Goal: Information Seeking & Learning: Compare options

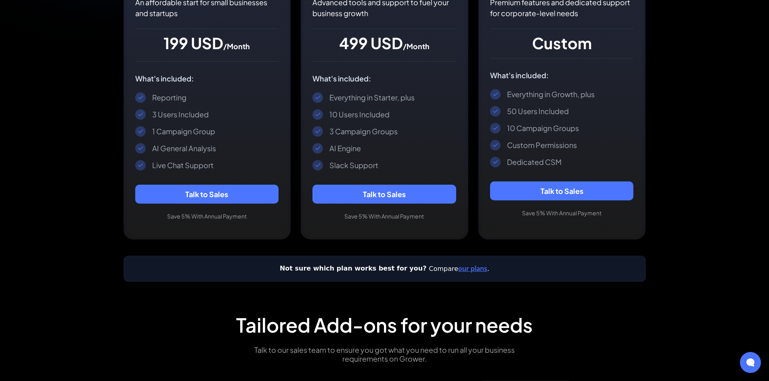
scroll to position [242, 0]
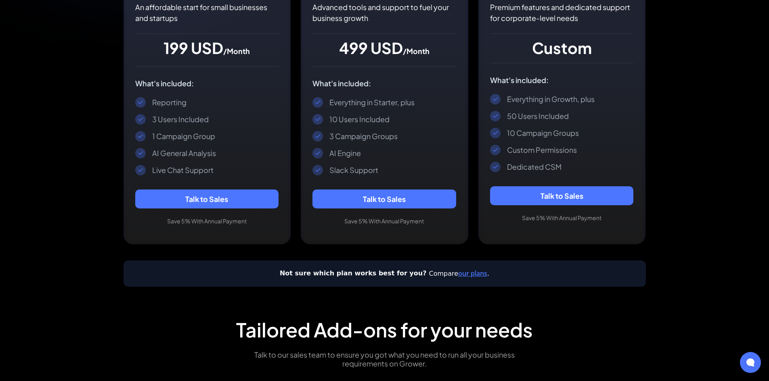
click at [458, 273] on link "our plans" at bounding box center [472, 273] width 29 height 9
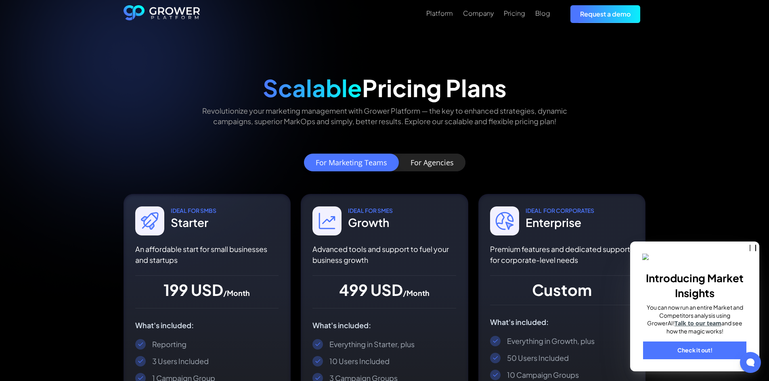
drag, startPoint x: 688, startPoint y: 222, endPoint x: 681, endPoint y: 233, distance: 13.1
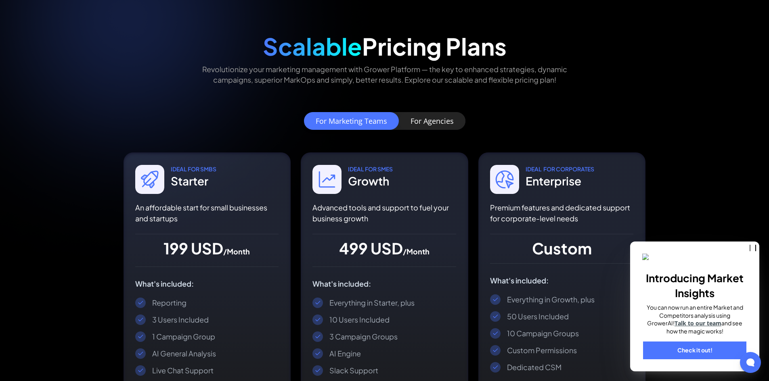
scroll to position [40, 0]
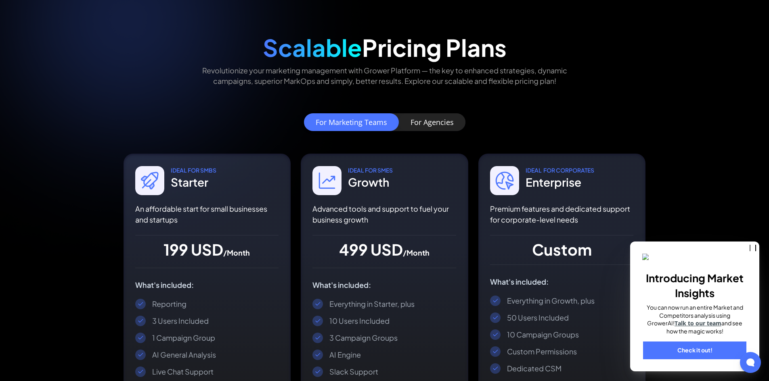
click at [747, 359] on icon at bounding box center [750, 363] width 10 height 10
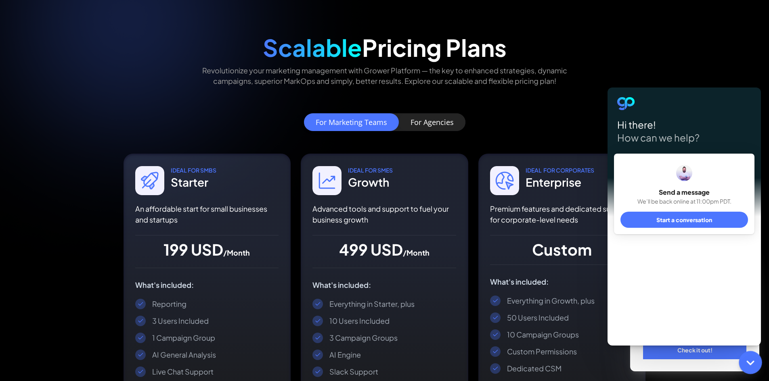
click at [749, 362] on icon at bounding box center [750, 363] width 10 height 10
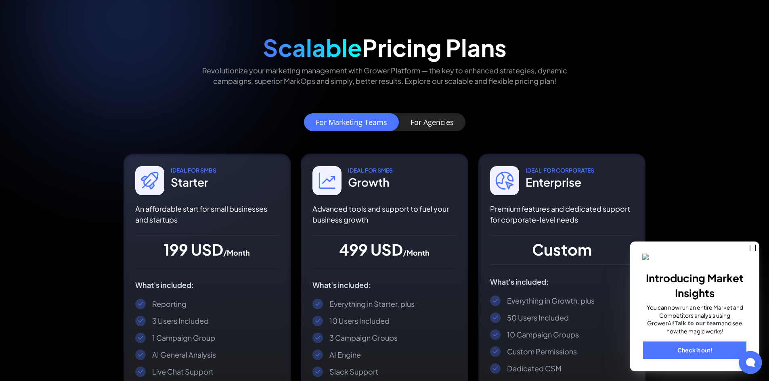
drag, startPoint x: 749, startPoint y: 364, endPoint x: 728, endPoint y: 347, distance: 27.0
click at [749, 365] on icon at bounding box center [750, 362] width 9 height 9
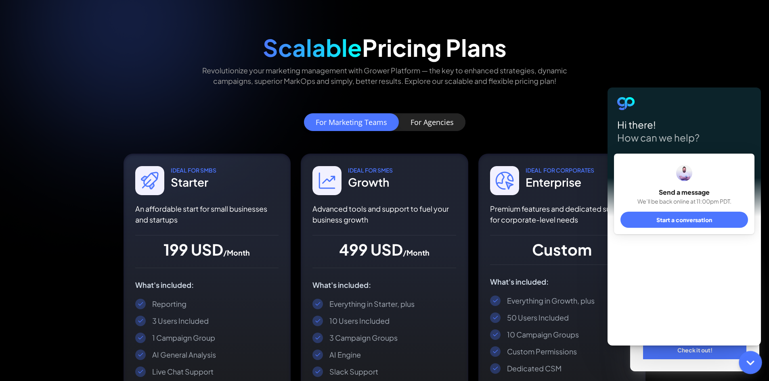
click at [686, 253] on div "Hi there! How can we help? Send a message We’ll be back online at 11:00pm PDT. …" at bounding box center [683, 217] width 153 height 258
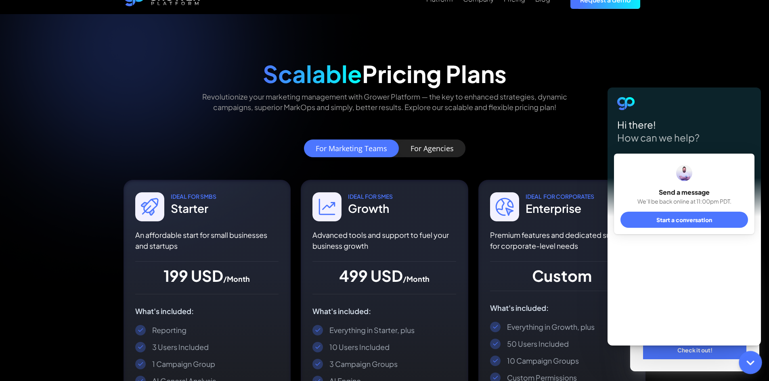
scroll to position [0, 0]
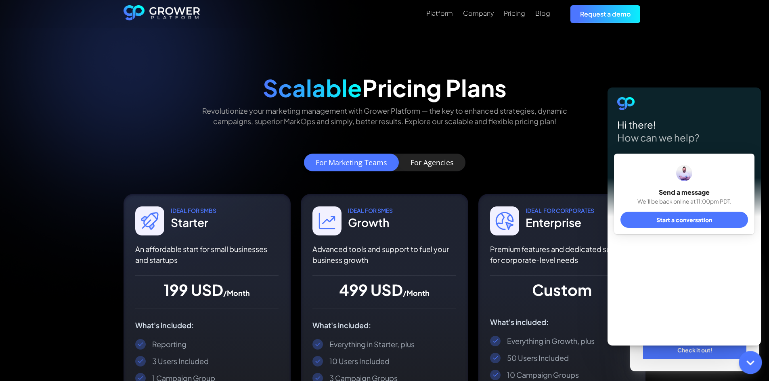
click at [441, 12] on div "Platform" at bounding box center [439, 13] width 27 height 8
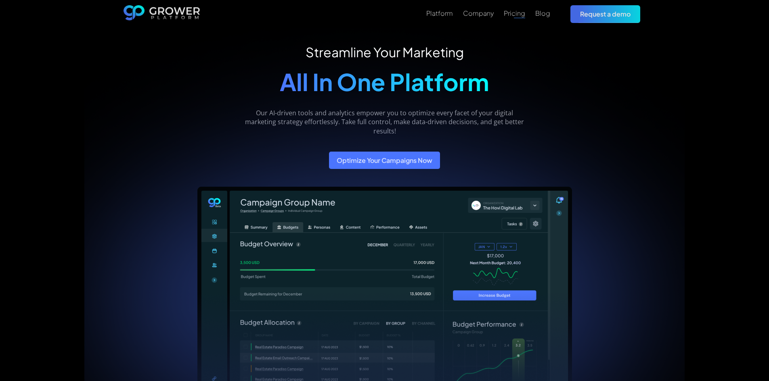
click at [518, 14] on div "Pricing" at bounding box center [514, 13] width 21 height 8
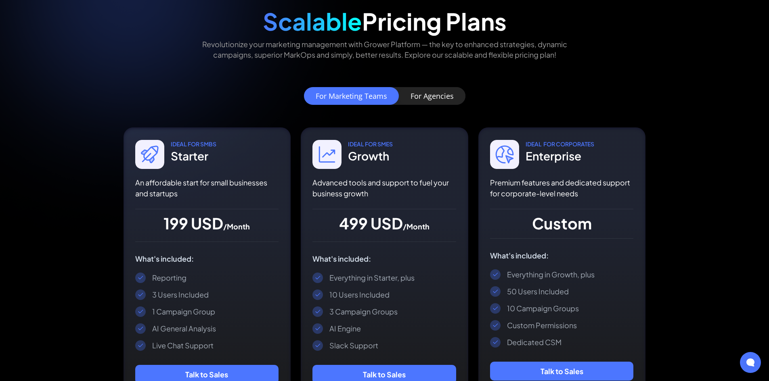
scroll to position [81, 0]
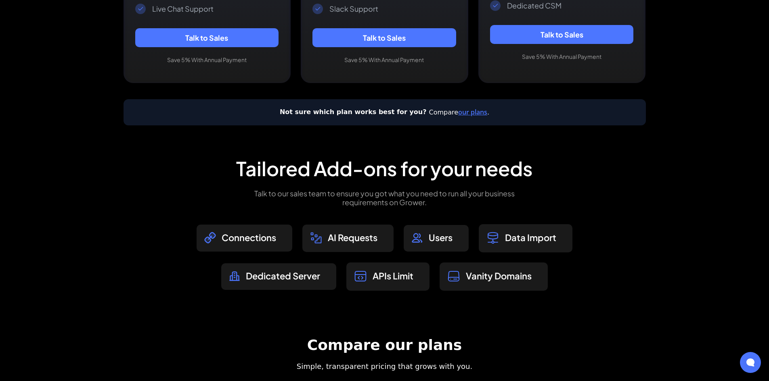
scroll to position [363, 0]
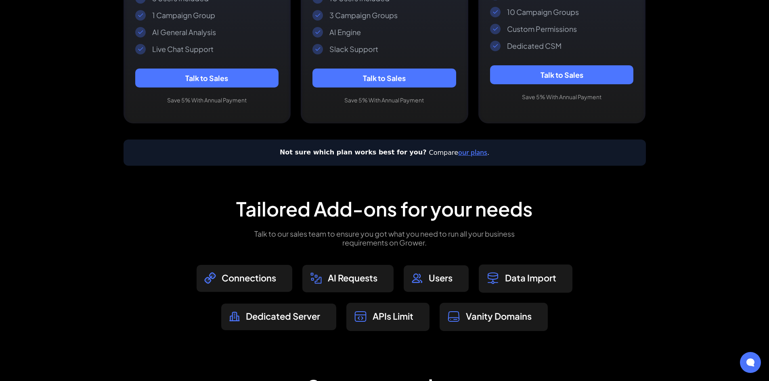
click at [688, 259] on div "Scalable Pricing Plans Revolutionize your marketing management with Grower Plat…" at bounding box center [384, 324] width 769 height 1374
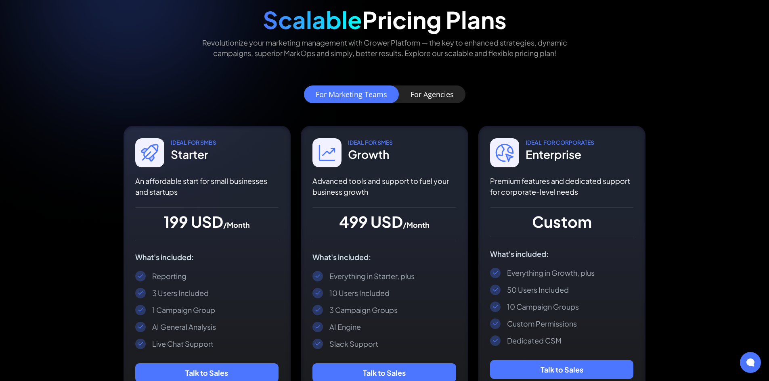
scroll to position [0, 0]
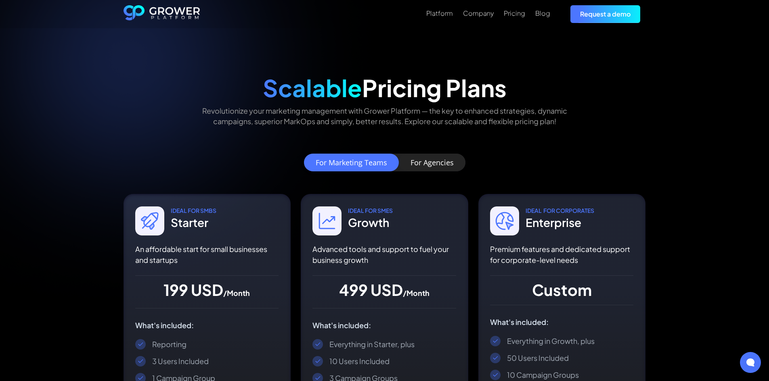
click at [444, 165] on div "For Agencies" at bounding box center [431, 163] width 43 height 8
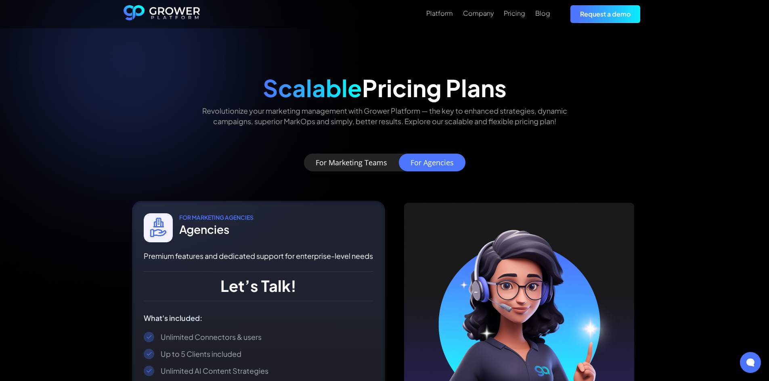
click at [373, 156] on link "For Marketing Teams" at bounding box center [351, 163] width 95 height 18
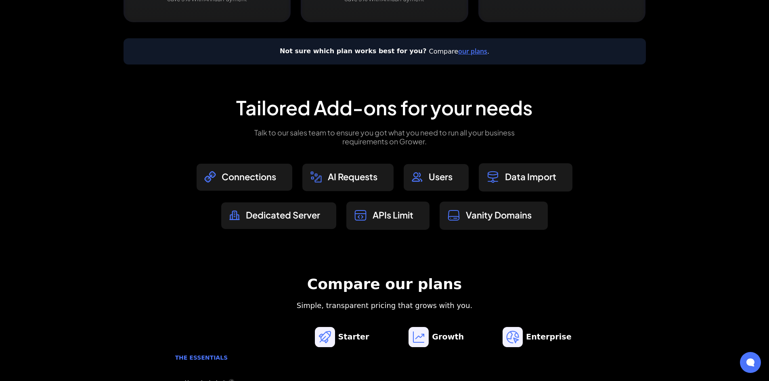
scroll to position [484, 0]
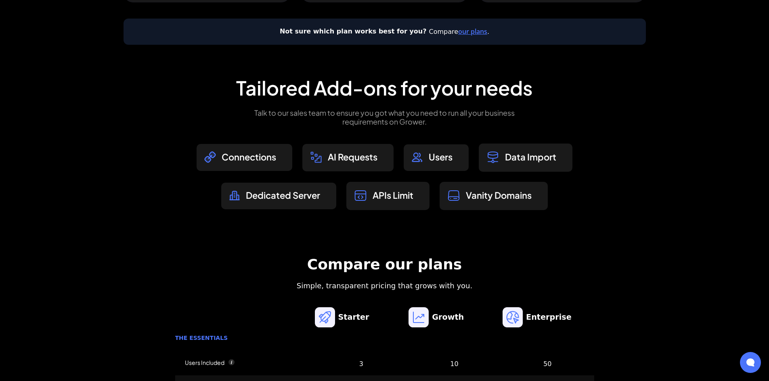
click at [643, 205] on div "IDEAL For SmbS Starter An affordable start for small businesses and startups 19…" at bounding box center [384, 294] width 522 height 1169
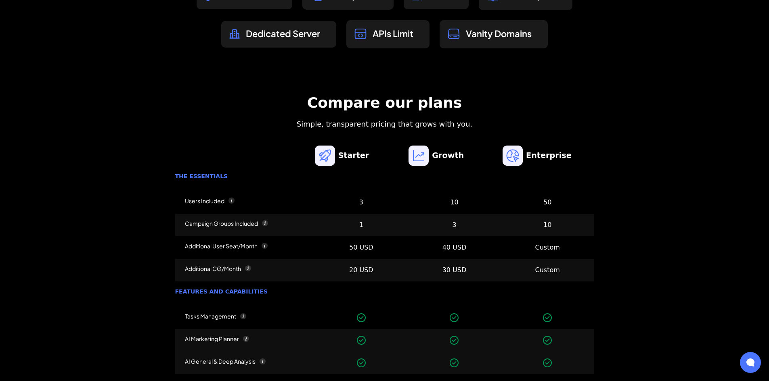
scroll to position [646, 0]
click at [652, 262] on div "Scalable Pricing Plans Revolutionize your marketing management with Grower Plat…" at bounding box center [384, 78] width 545 height 1301
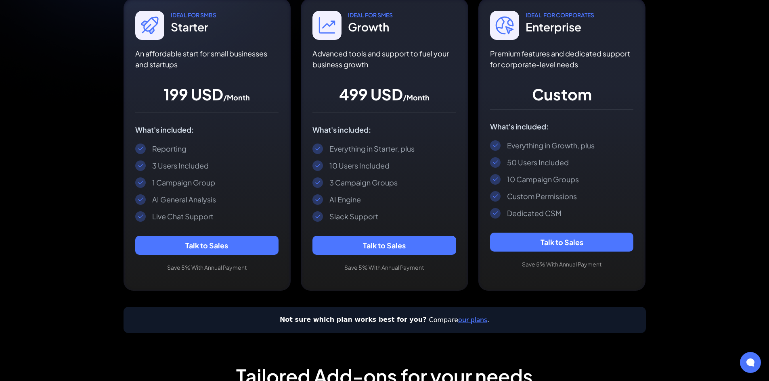
scroll to position [0, 0]
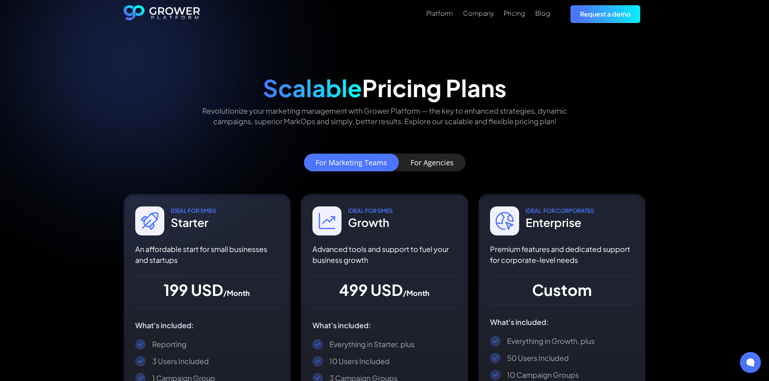
drag, startPoint x: 627, startPoint y: 174, endPoint x: 651, endPoint y: 179, distance: 24.6
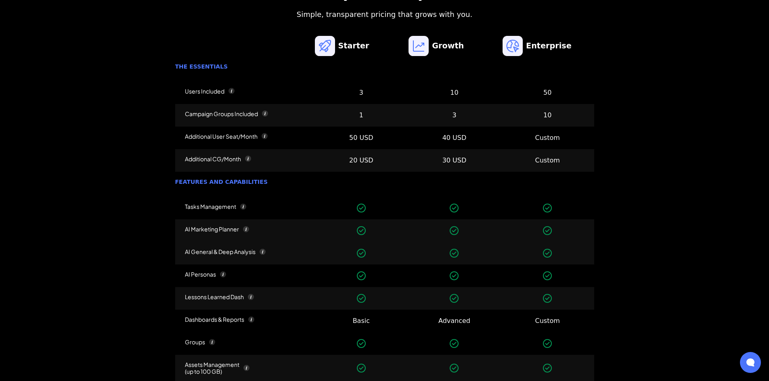
scroll to position [767, 0]
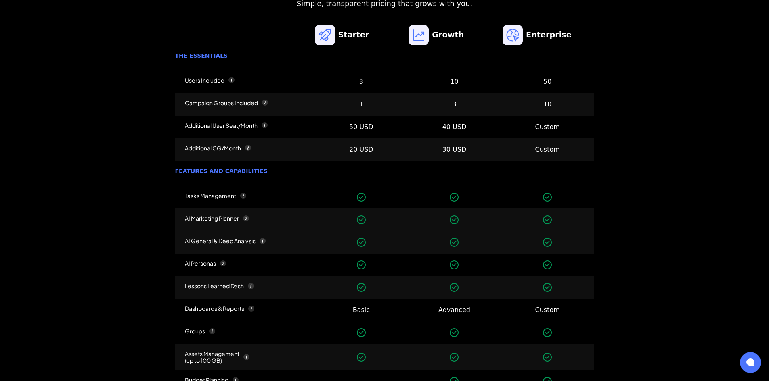
click at [608, 195] on div "Compare our plans Simple, transparent pricing that grows with you. The essentia…" at bounding box center [384, 262] width 522 height 669
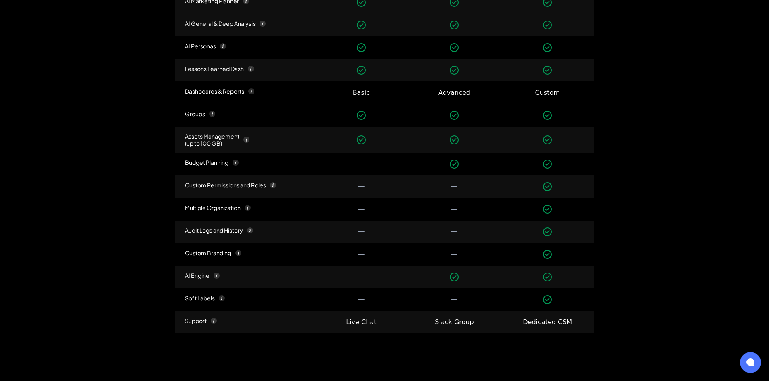
scroll to position [1009, 0]
